Goal: Transaction & Acquisition: Purchase product/service

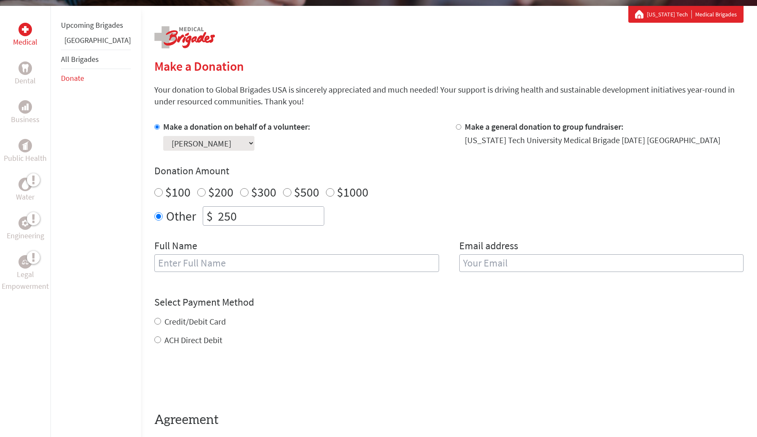
click at [216, 261] on input "text" at bounding box center [296, 263] width 285 height 18
type input "[PERSON_NAME]"
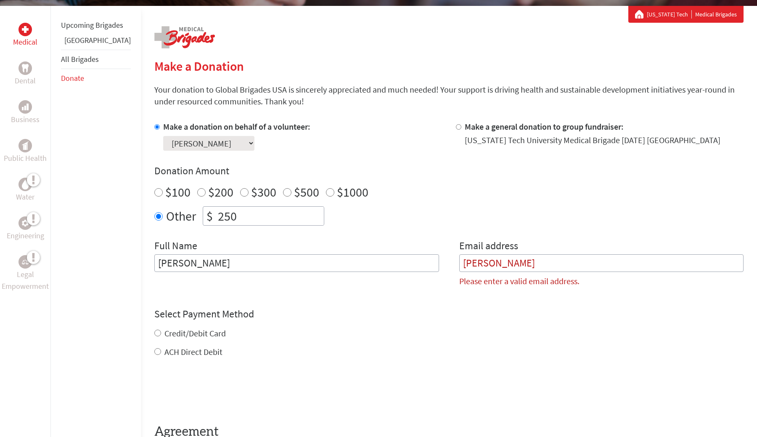
click at [154, 320] on div "Select Payment Method NOTE: American Express is not accepted. Please proceed no…" at bounding box center [448, 332] width 589 height 50
drag, startPoint x: 502, startPoint y: 265, endPoint x: 419, endPoint y: 273, distance: 82.8
click at [419, 273] on div "Full Name [PERSON_NAME] Email address [PERSON_NAME] Please enter a valid email …" at bounding box center [448, 266] width 589 height 55
click at [322, 256] on input "[PERSON_NAME]" at bounding box center [296, 263] width 285 height 18
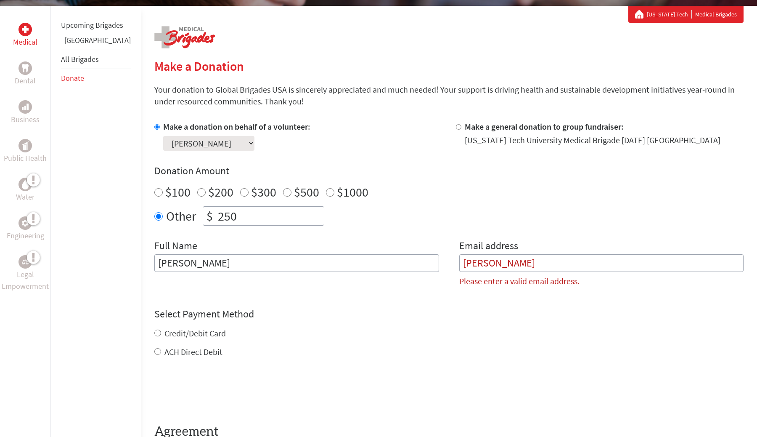
click at [319, 263] on input "[PERSON_NAME]" at bounding box center [296, 263] width 285 height 18
type input "[PERSON_NAME]"
click at [533, 265] on input "[PERSON_NAME]" at bounding box center [601, 263] width 285 height 18
type input "W"
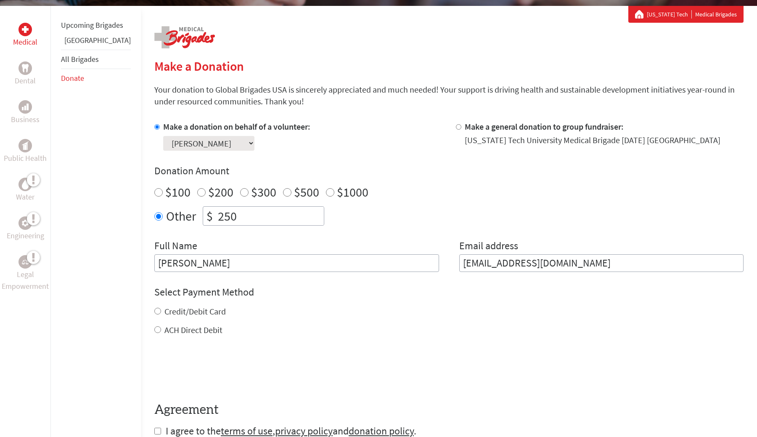
type input "[EMAIL_ADDRESS][DOMAIN_NAME]"
click at [154, 310] on input "Credit/Debit Card" at bounding box center [157, 311] width 7 height 7
radio input "true"
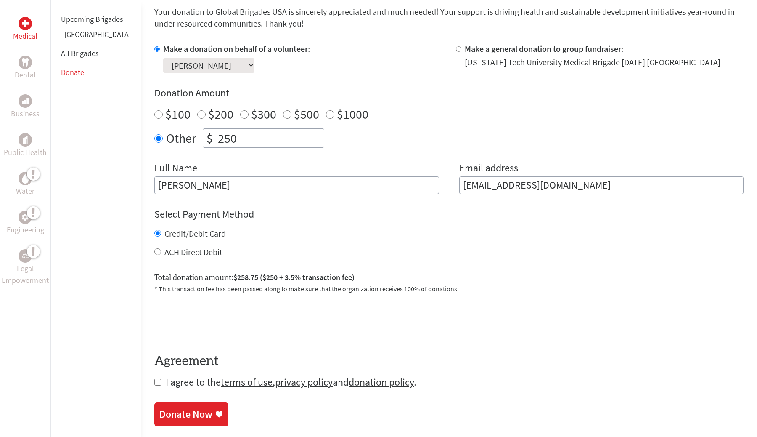
scroll to position [241, 0]
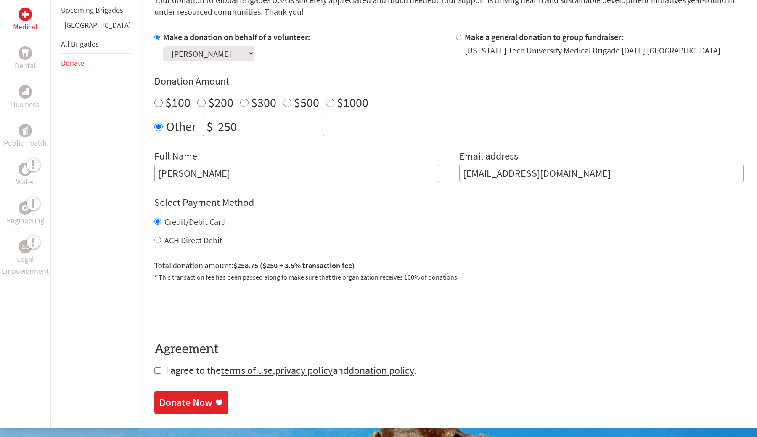
click at [154, 371] on input "checkbox" at bounding box center [157, 370] width 7 height 7
checkbox input "true"
click at [165, 397] on div "Donate Now" at bounding box center [185, 402] width 53 height 13
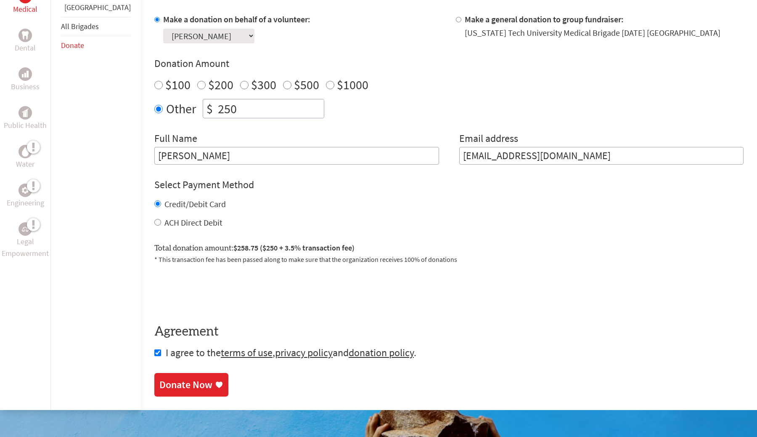
scroll to position [261, 0]
